Goal: Book appointment/travel/reservation

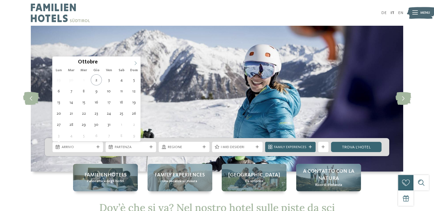
click at [135, 62] on icon at bounding box center [136, 63] width 2 height 4
click at [135, 62] on icon at bounding box center [136, 63] width 4 height 4
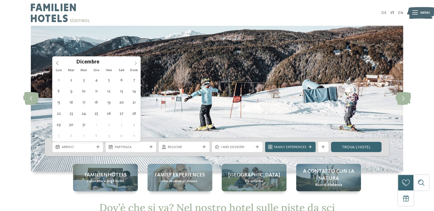
type input "****"
click at [136, 59] on span at bounding box center [136, 61] width 10 height 10
type div "02.01.2026"
type input "****"
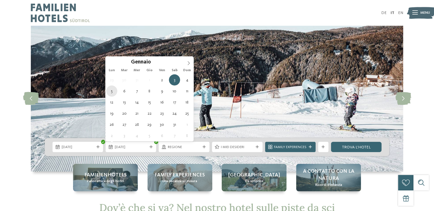
type div "05.01.2026"
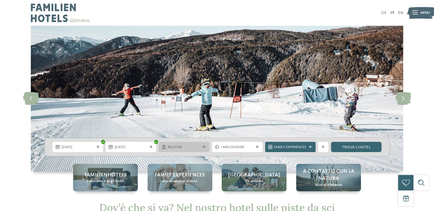
click at [185, 146] on span "Regione" at bounding box center [184, 146] width 33 height 5
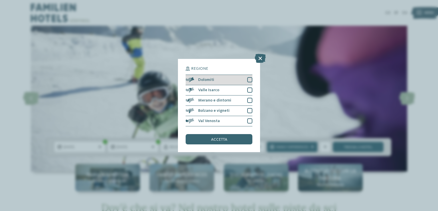
click at [244, 81] on div "Dolomiti" at bounding box center [219, 80] width 67 height 10
click at [245, 138] on div "accetta" at bounding box center [219, 139] width 67 height 10
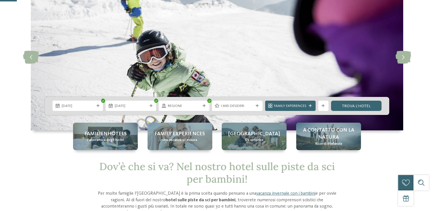
scroll to position [86, 0]
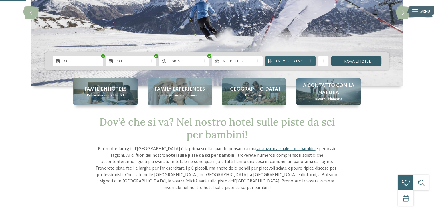
click at [353, 57] on link "trova l’hotel" at bounding box center [356, 61] width 51 height 10
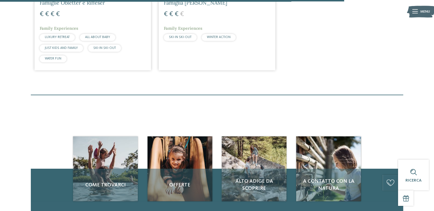
scroll to position [637, 0]
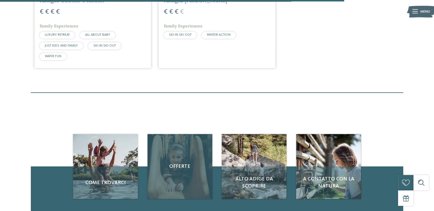
click at [193, 184] on div "Offerte" at bounding box center [180, 166] width 65 height 65
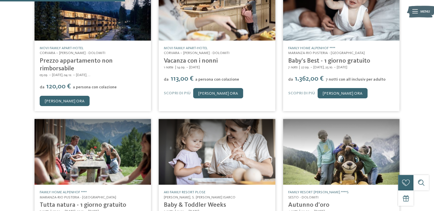
scroll to position [200, 0]
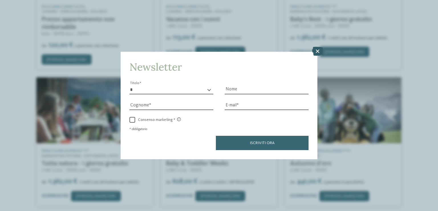
click at [317, 52] on icon at bounding box center [317, 51] width 11 height 9
